Goal: Information Seeking & Learning: Learn about a topic

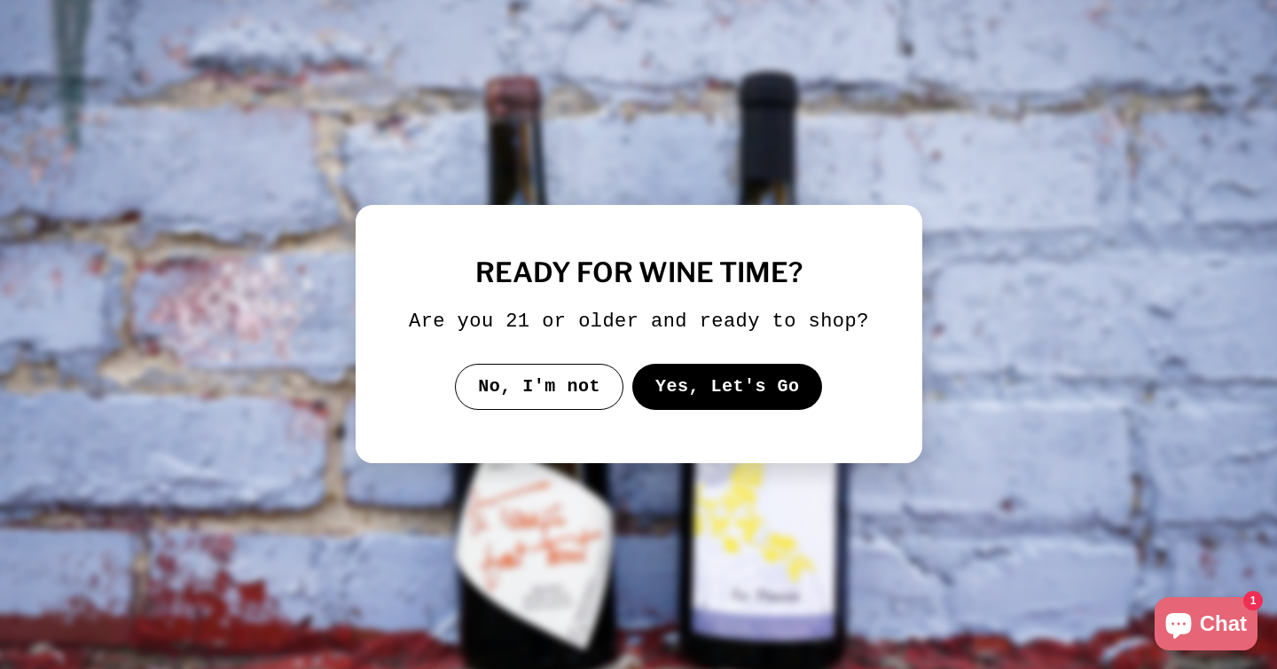
click at [667, 391] on button "Yes, Let's Go" at bounding box center [726, 387] width 191 height 46
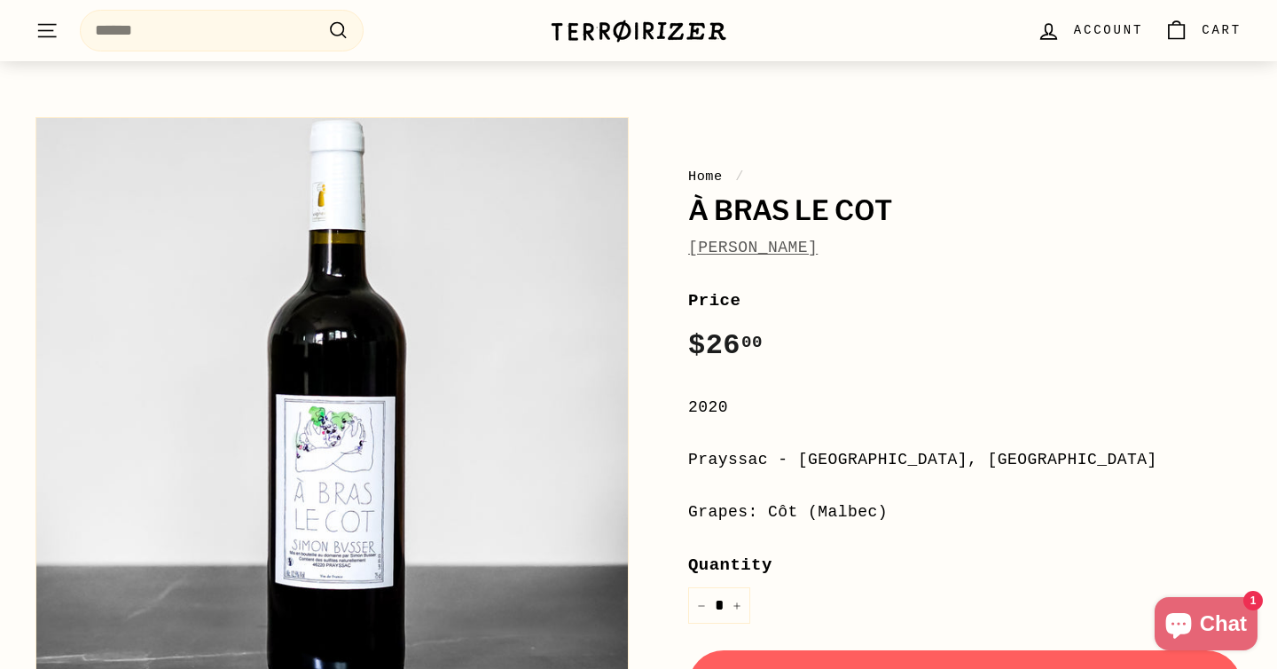
scroll to position [211, 0]
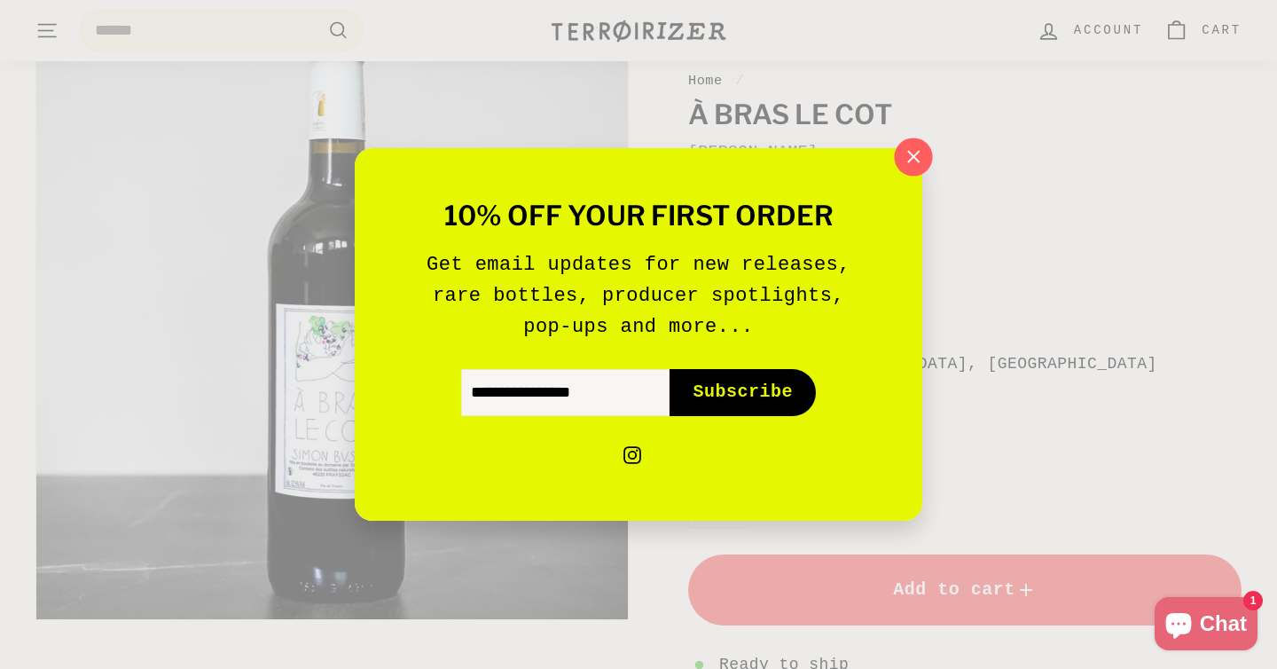
click at [912, 147] on icon "button" at bounding box center [913, 157] width 27 height 27
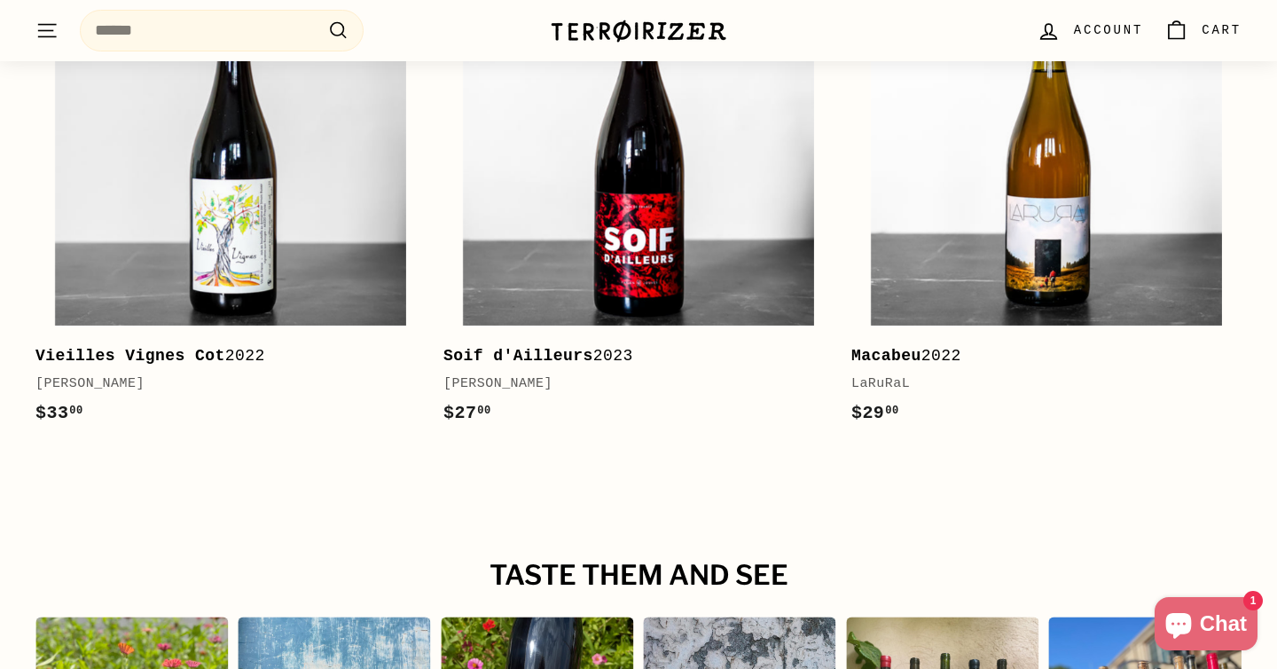
scroll to position [2649, 0]
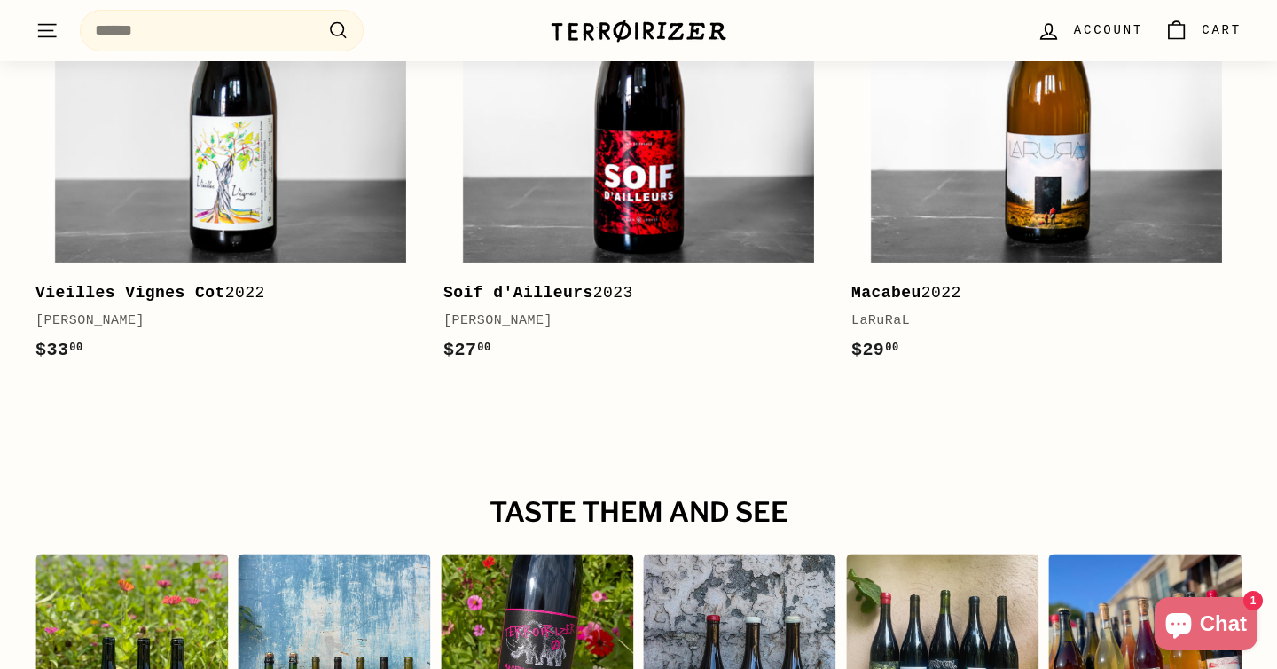
click at [216, 280] on div "Vieilles Vignes Cot 2022" at bounding box center [221, 293] width 372 height 26
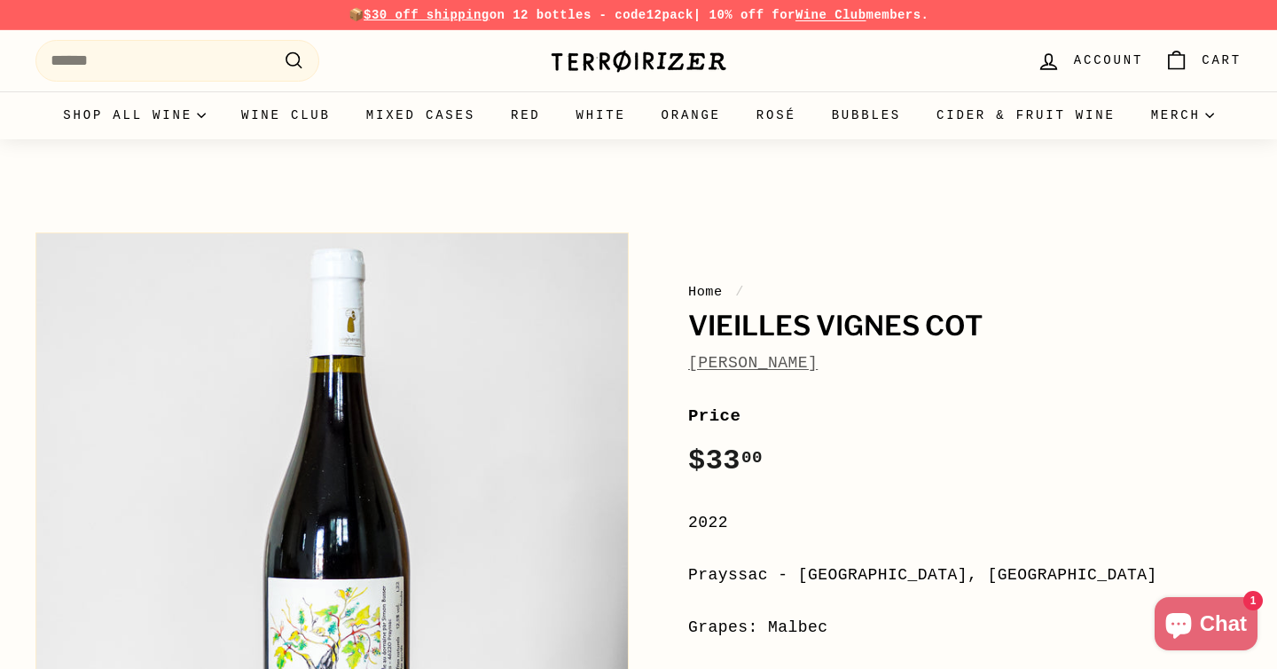
drag, startPoint x: 684, startPoint y: 325, endPoint x: 1021, endPoint y: 310, distance: 337.3
click at [1021, 310] on div "Home / Vieilles Vignes Cot Simon Busser Price Regular price $33 00 $33.00 / 202…" at bounding box center [944, 638] width 593 height 830
click at [1015, 315] on h1 "Vieilles Vignes Cot" at bounding box center [964, 326] width 553 height 30
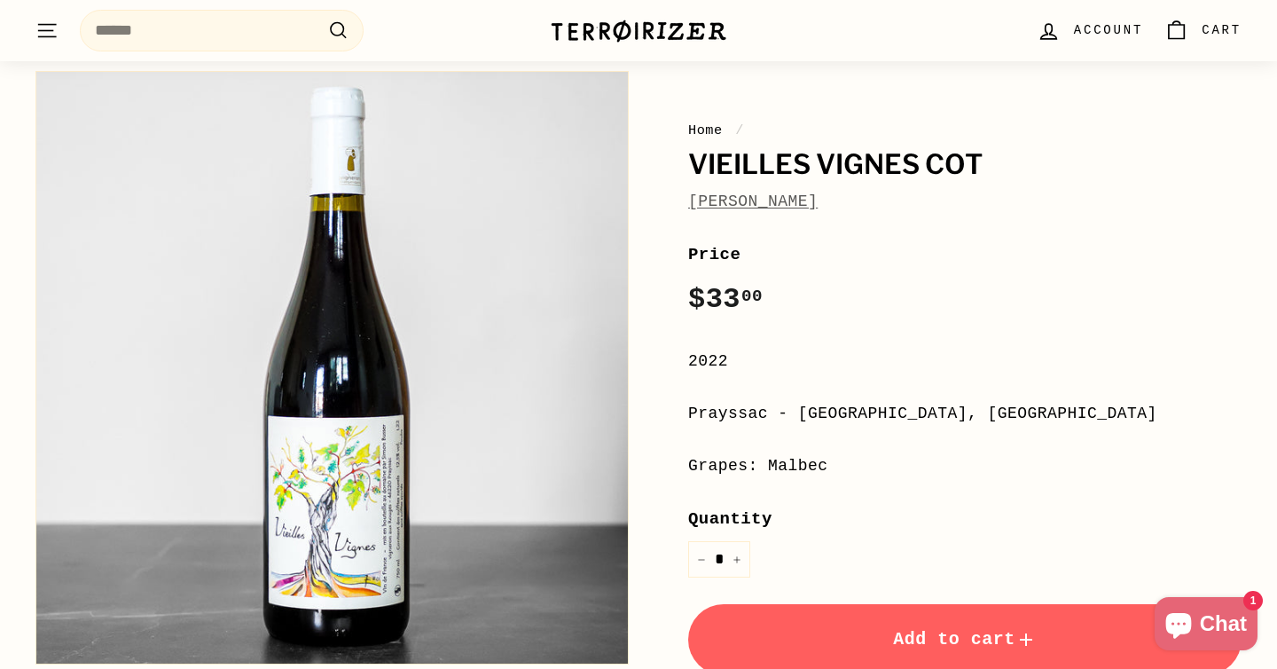
scroll to position [165, 0]
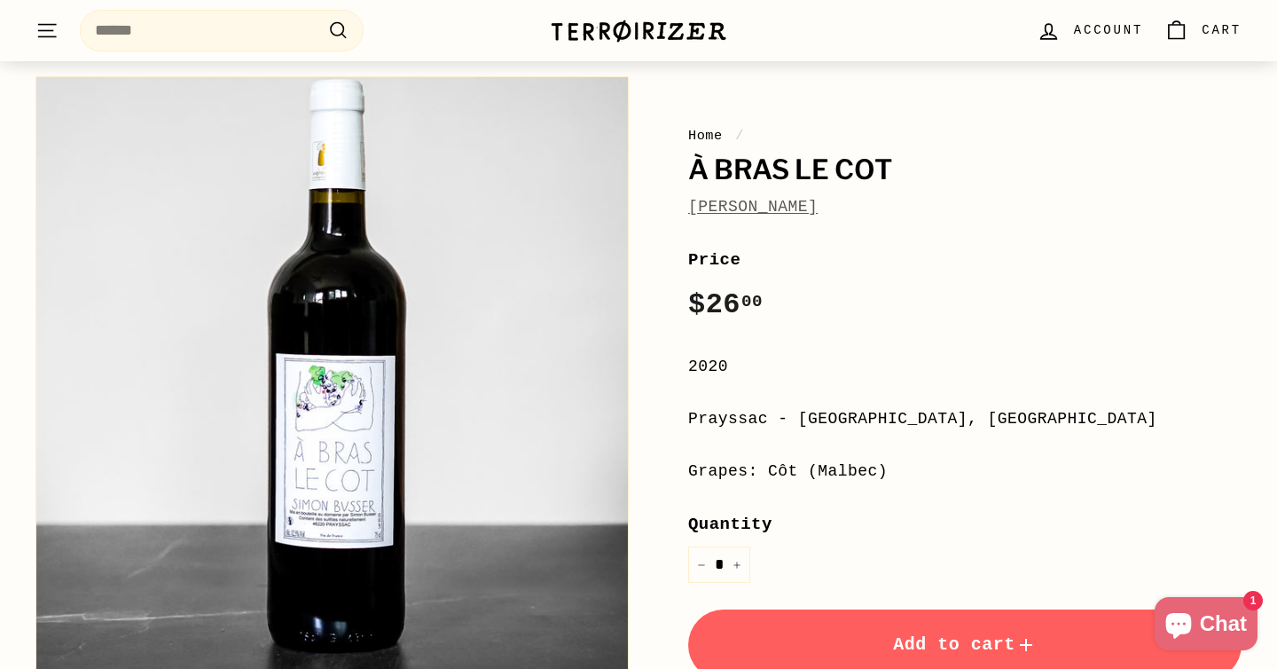
scroll to position [261, 0]
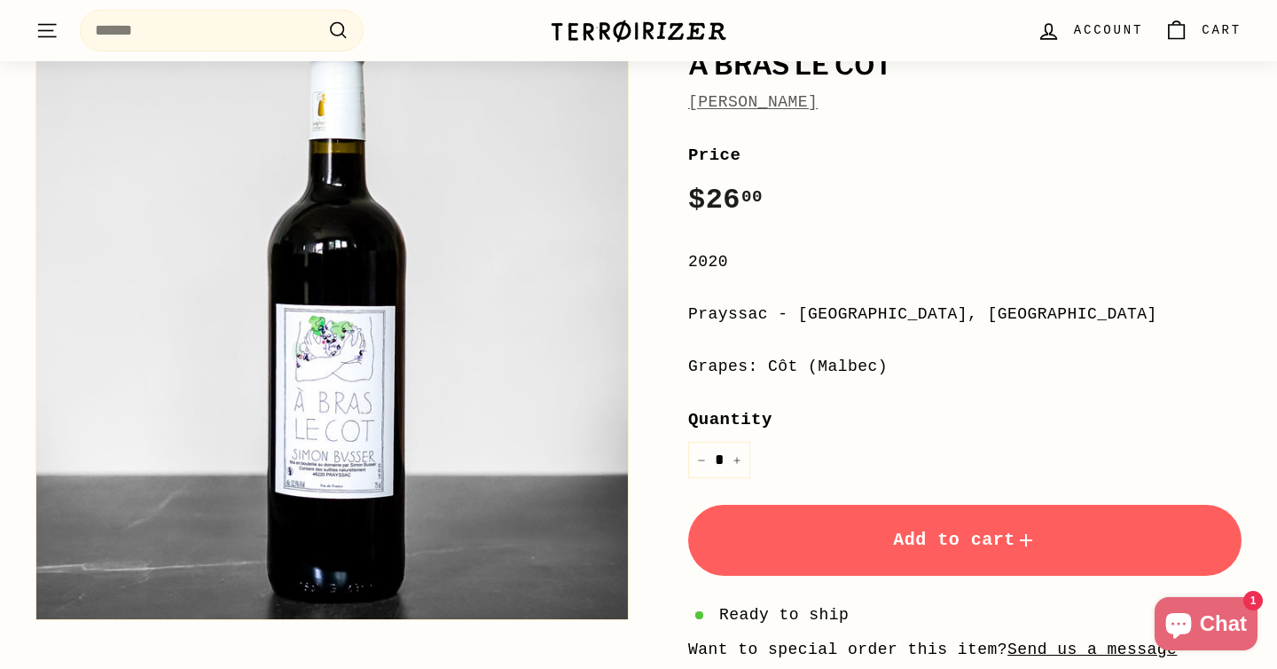
drag, startPoint x: 897, startPoint y: 360, endPoint x: 611, endPoint y: 356, distance: 285.6
click at [612, 358] on div "Home / À Bras le Cot [PERSON_NAME] Price Regular price $26 00 $26.00 / 2020 Pra…" at bounding box center [628, 391] width 1225 height 857
click at [1094, 192] on div "Price Regular price $26 00 $26.00 /" at bounding box center [964, 183] width 553 height 82
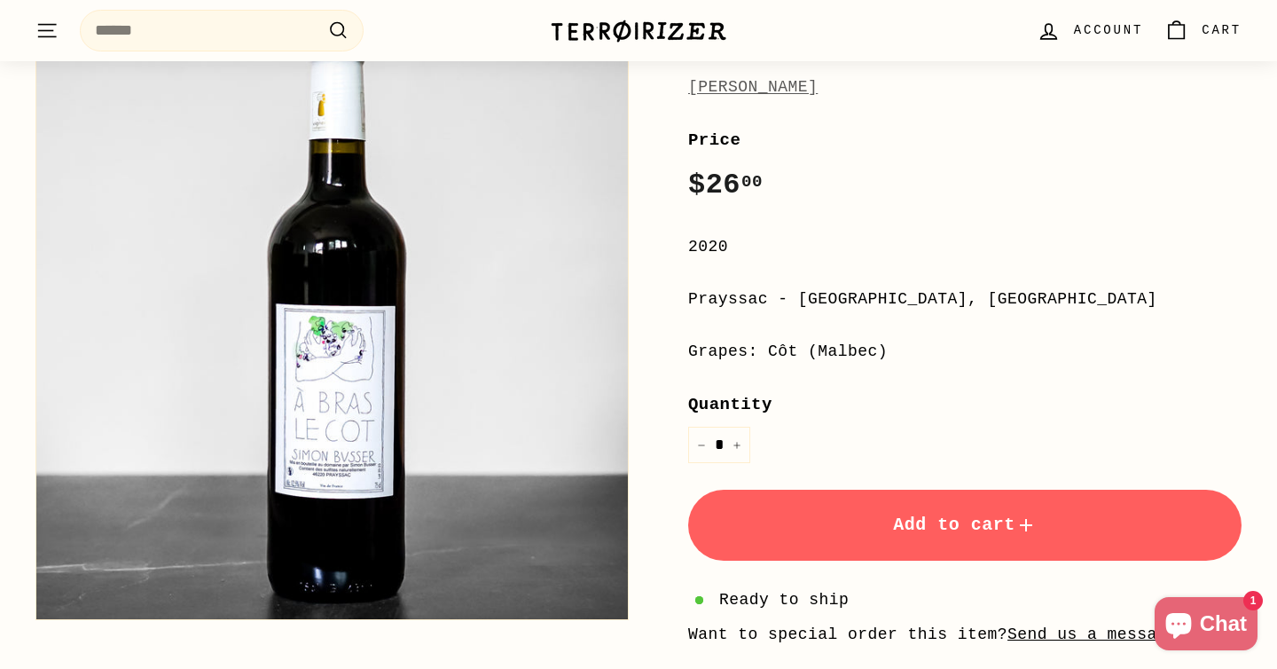
scroll to position [262, 0]
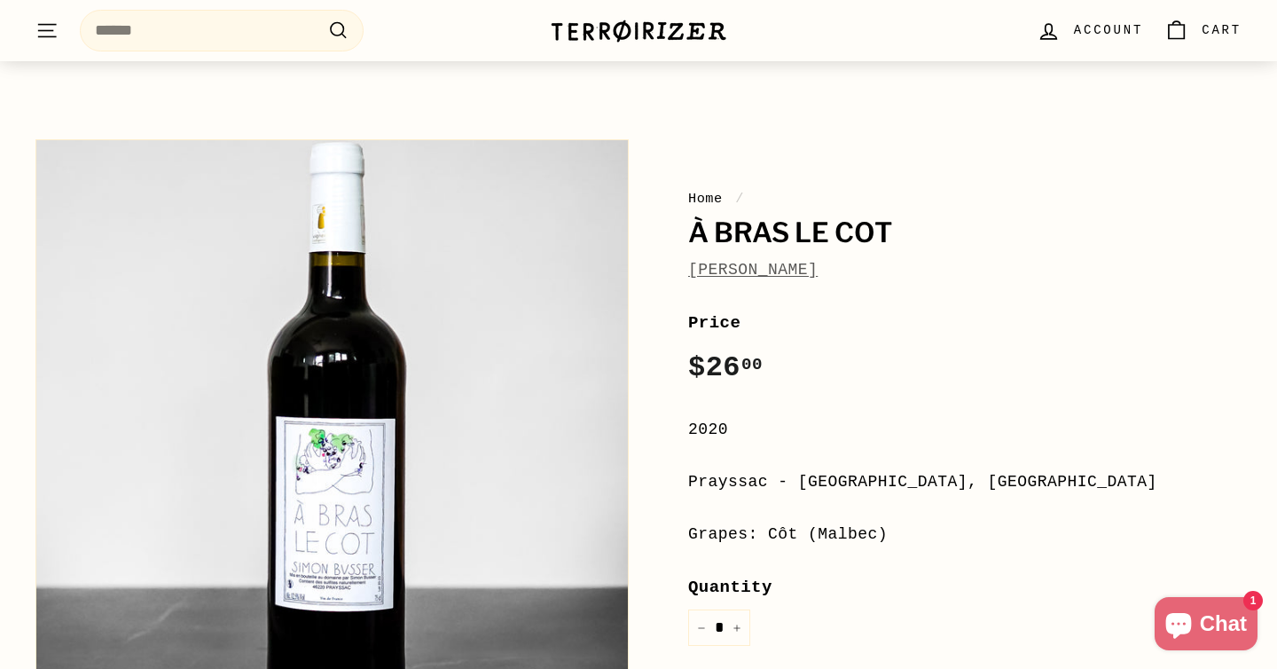
scroll to position [169, 0]
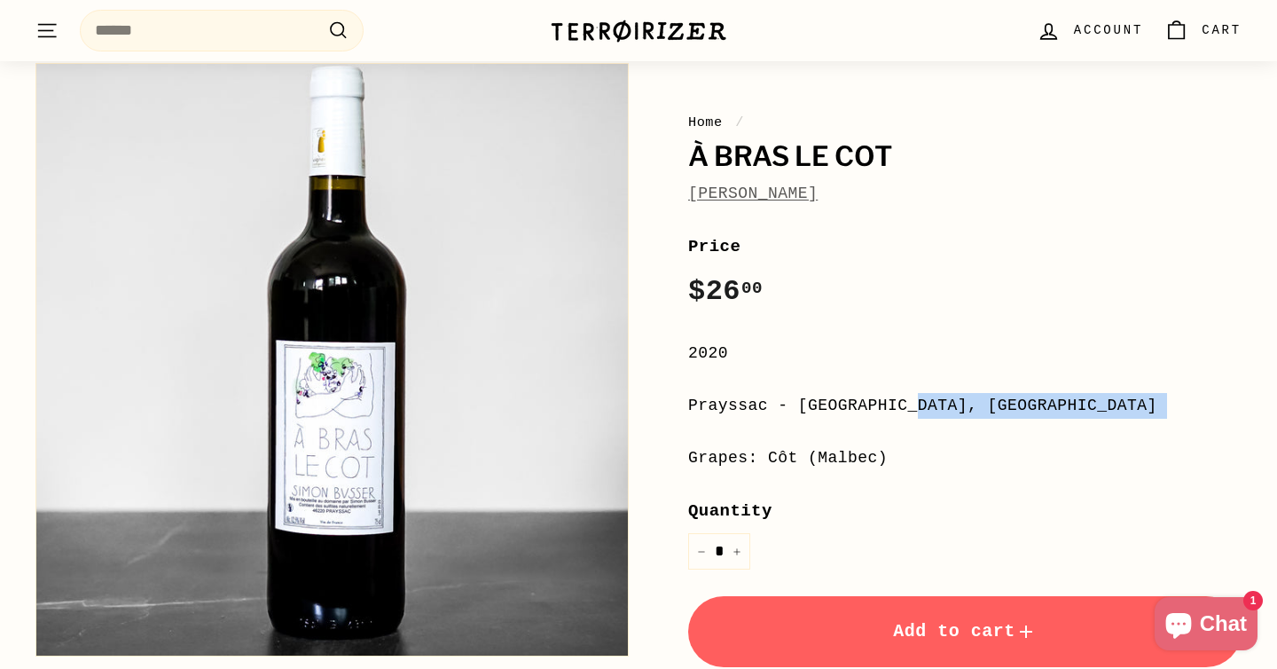
drag, startPoint x: 682, startPoint y: 406, endPoint x: 1021, endPoint y: 422, distance: 339.1
click at [1021, 422] on div "Home / À Bras le Cot [PERSON_NAME] Price Regular price $26 00 $26.00 / 2020 Pra…" at bounding box center [944, 469] width 593 height 830
click at [1020, 428] on div "**********" at bounding box center [964, 558] width 553 height 651
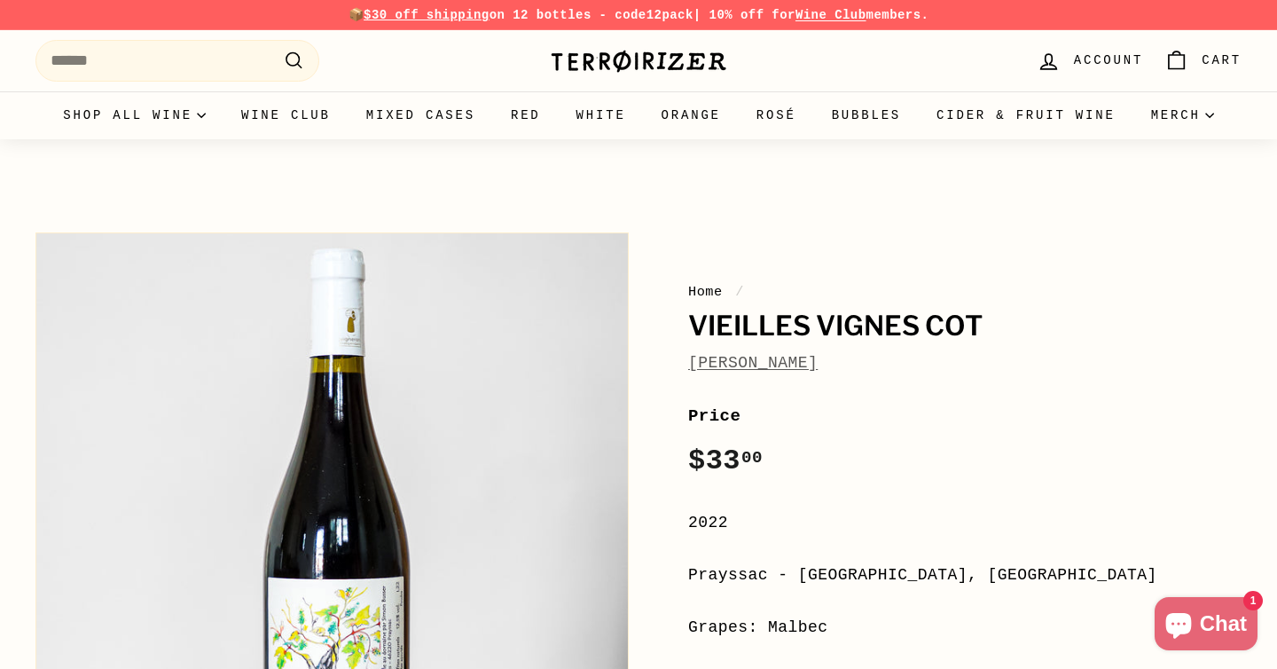
click at [685, 311] on div "Home / Vieilles Vignes Cot [PERSON_NAME] Price Regular price $33 00 $33.00 / 20…" at bounding box center [944, 638] width 593 height 830
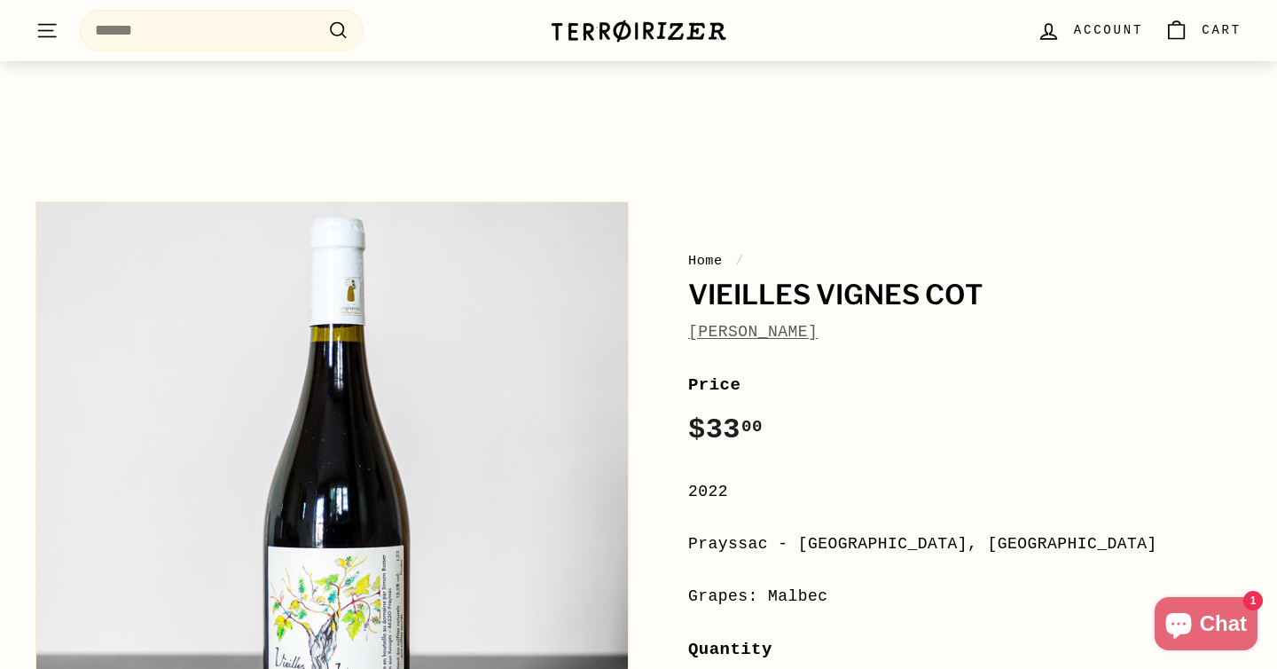
scroll to position [49, 0]
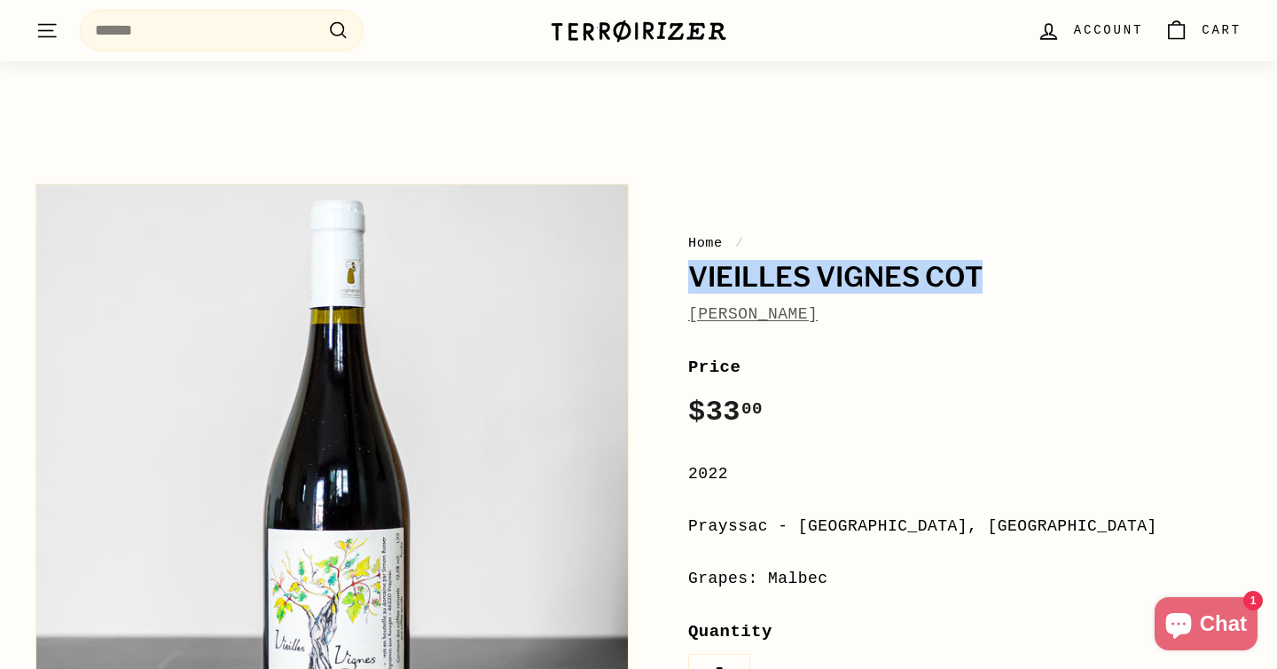
drag, startPoint x: 1008, startPoint y: 272, endPoint x: 652, endPoint y: 286, distance: 356.8
click at [651, 287] on div "Home / Vieilles Vignes Cot [PERSON_NAME] Price Regular price $33 00 $33.00 / 20…" at bounding box center [944, 590] width 593 height 830
copy h1 "Vieilles Vignes Cot"
